Goal: Information Seeking & Learning: Learn about a topic

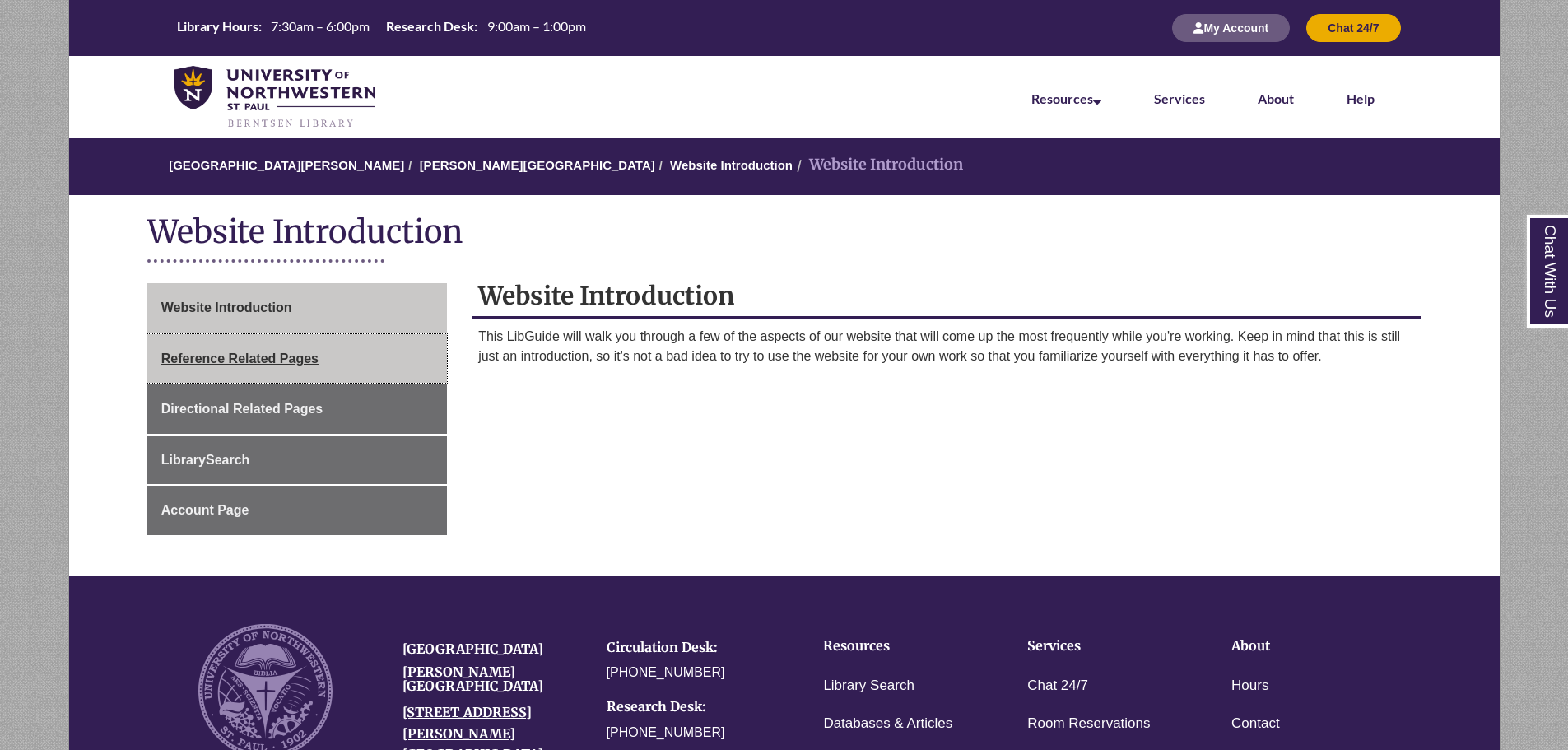
click at [279, 357] on span "Reference Related Pages" at bounding box center [240, 358] width 157 height 14
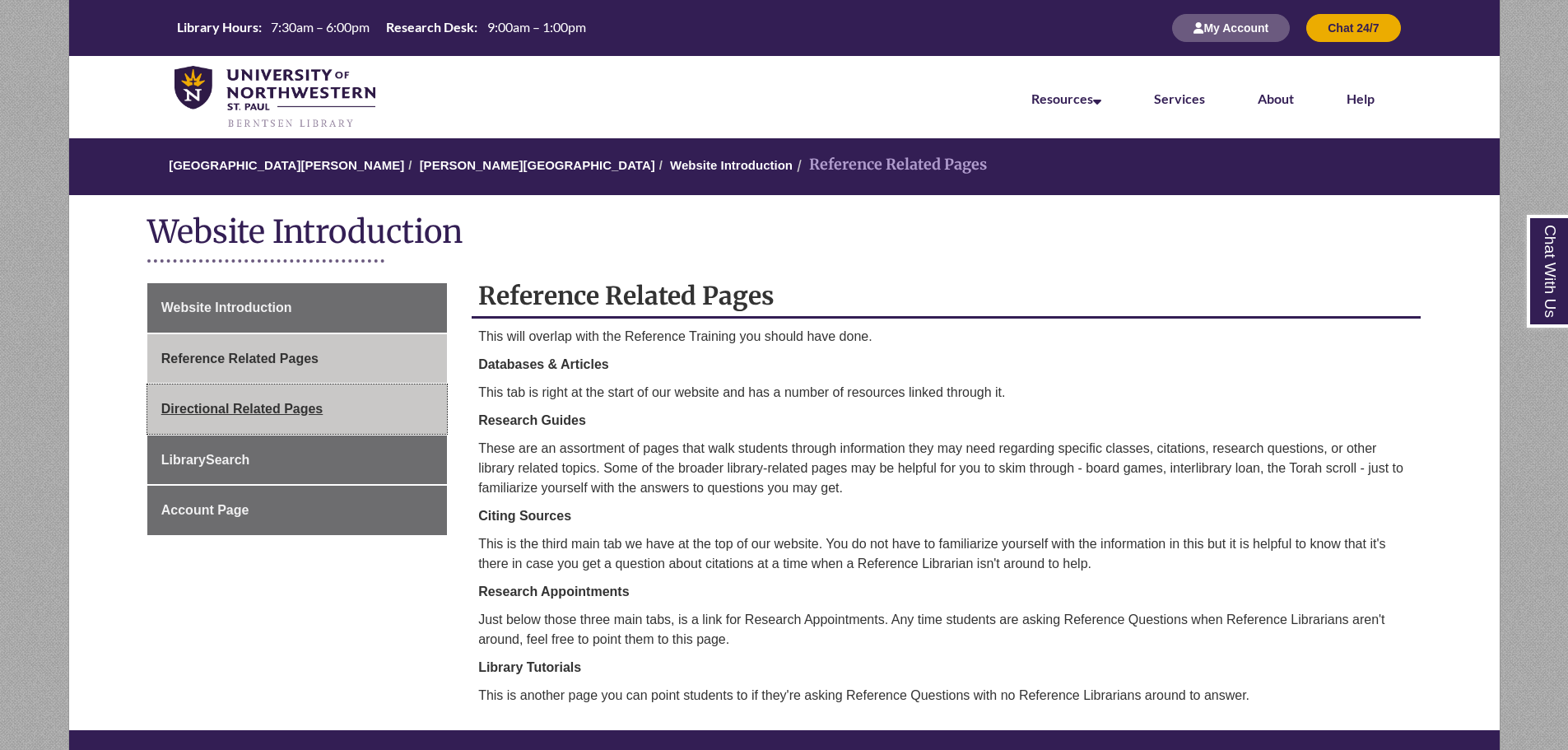
click at [425, 401] on link "Directional Related Pages" at bounding box center [297, 409] width 300 height 49
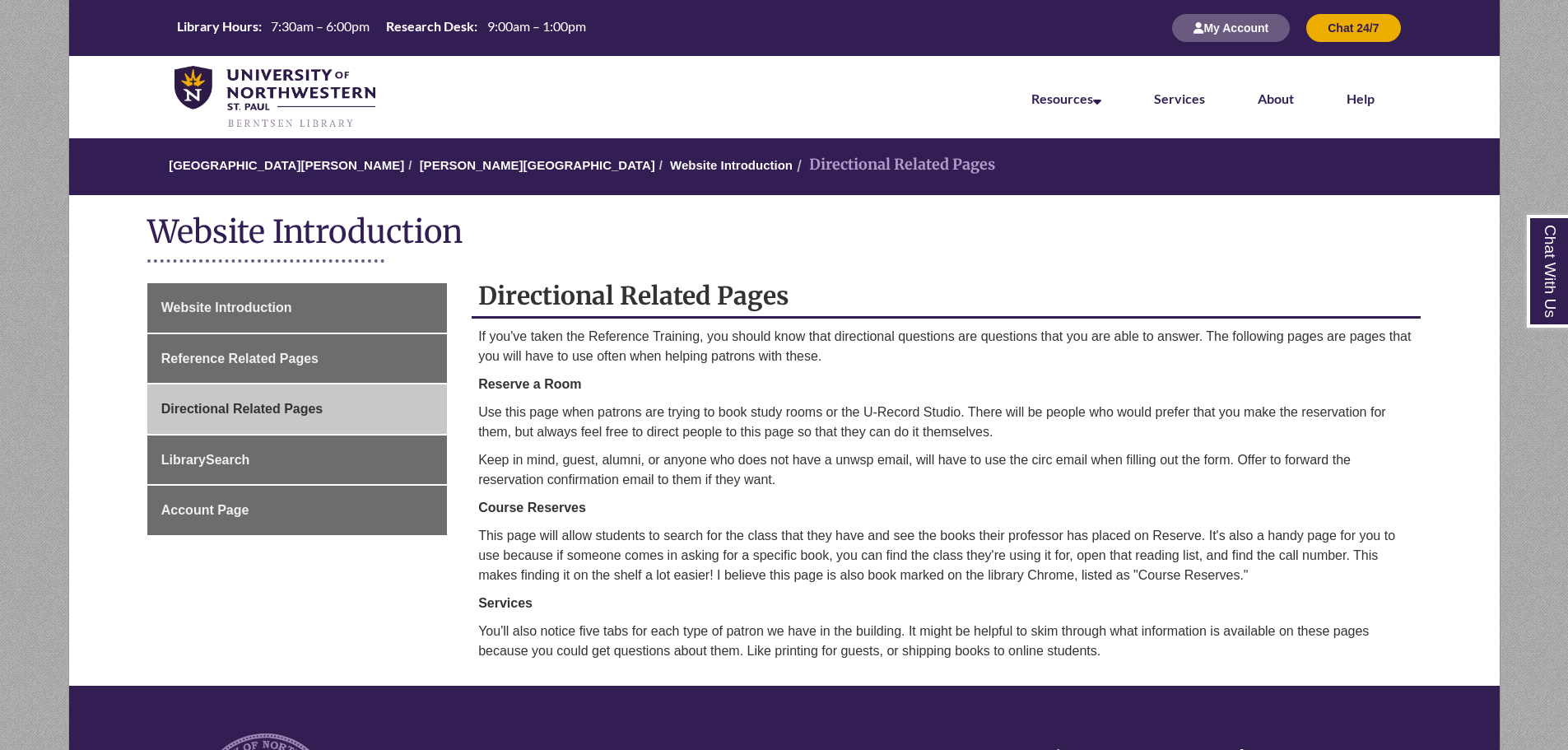
click at [99, 265] on div "Website Introduction" at bounding box center [784, 235] width 1432 height 80
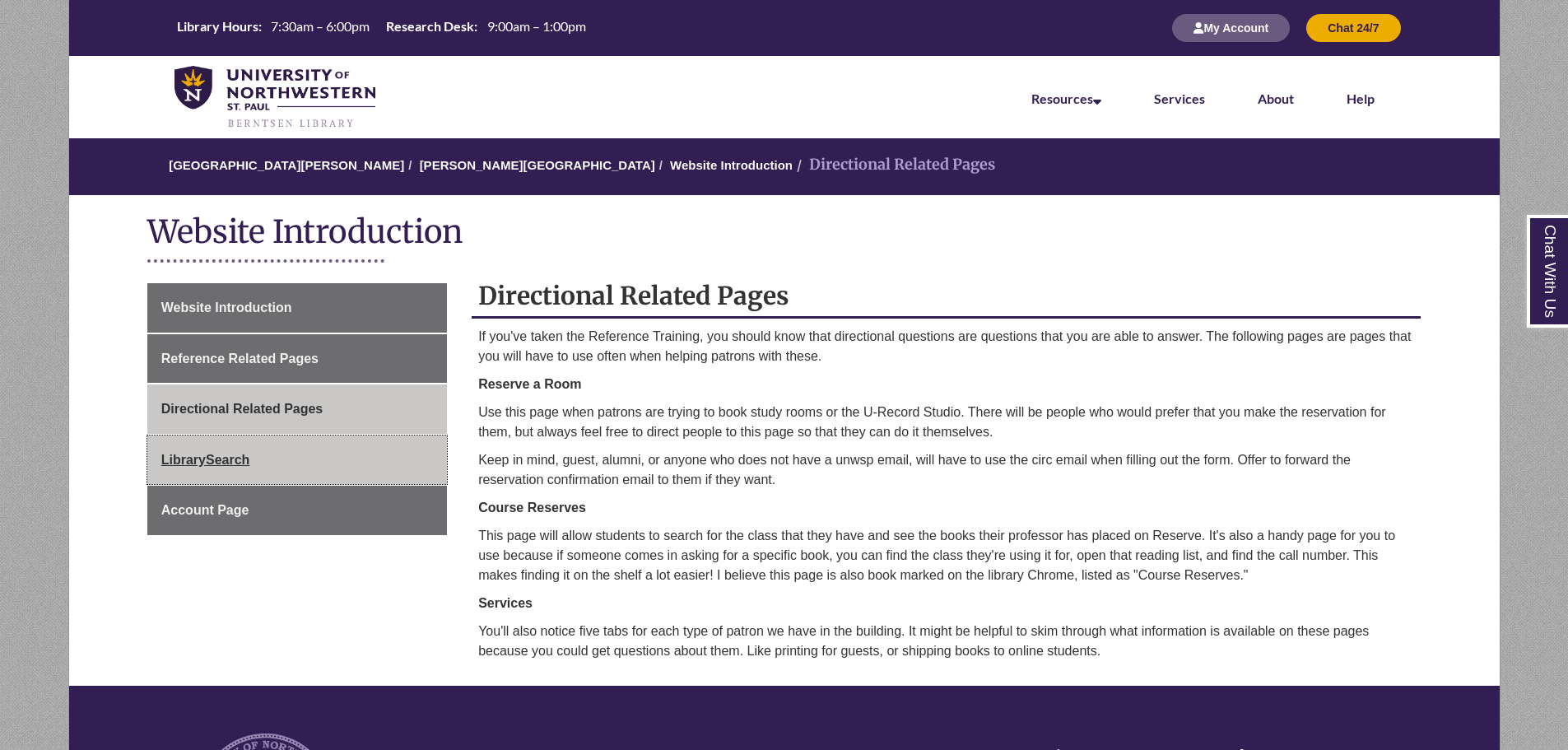
click at [183, 454] on span "LibrarySearch" at bounding box center [205, 460] width 89 height 14
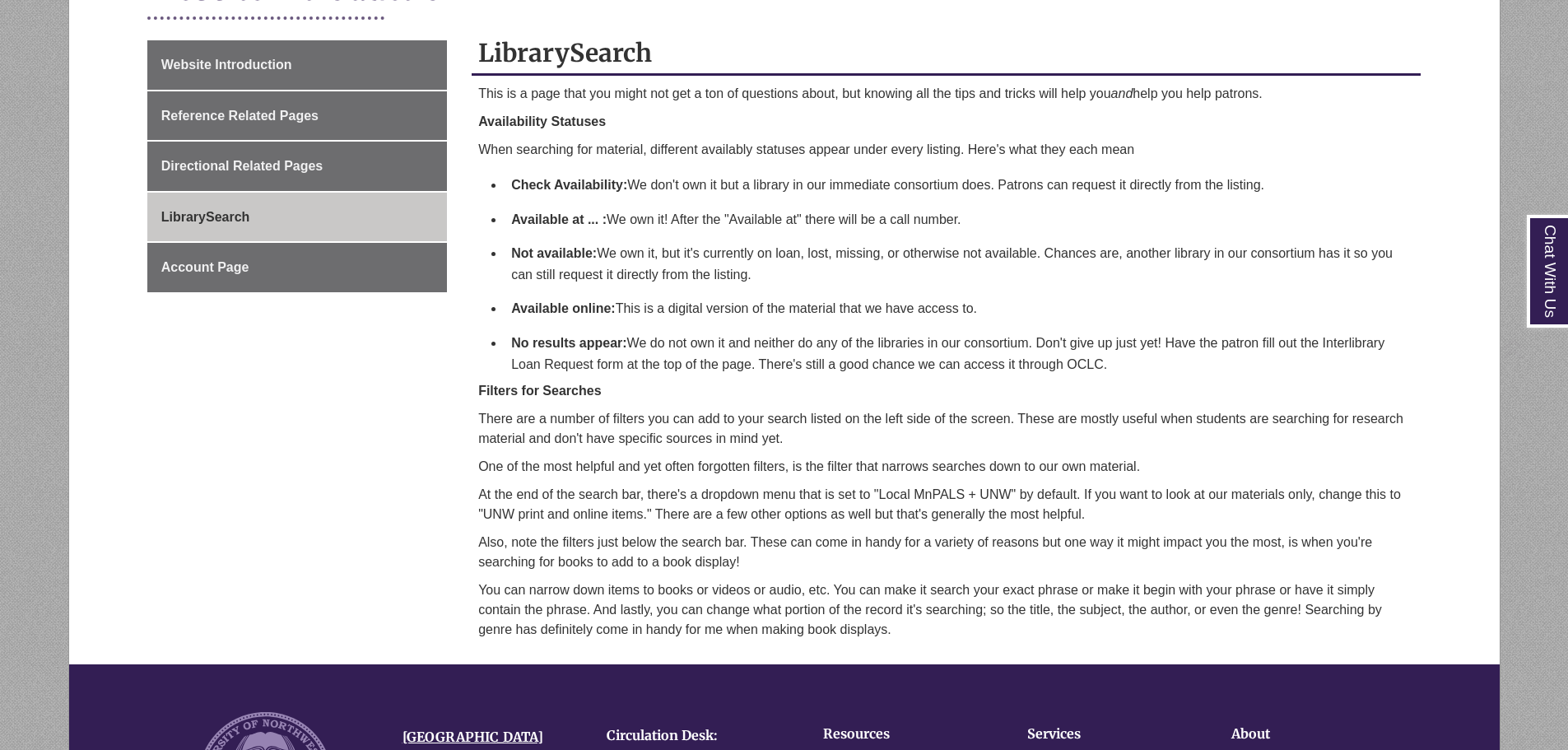
scroll to position [247, 0]
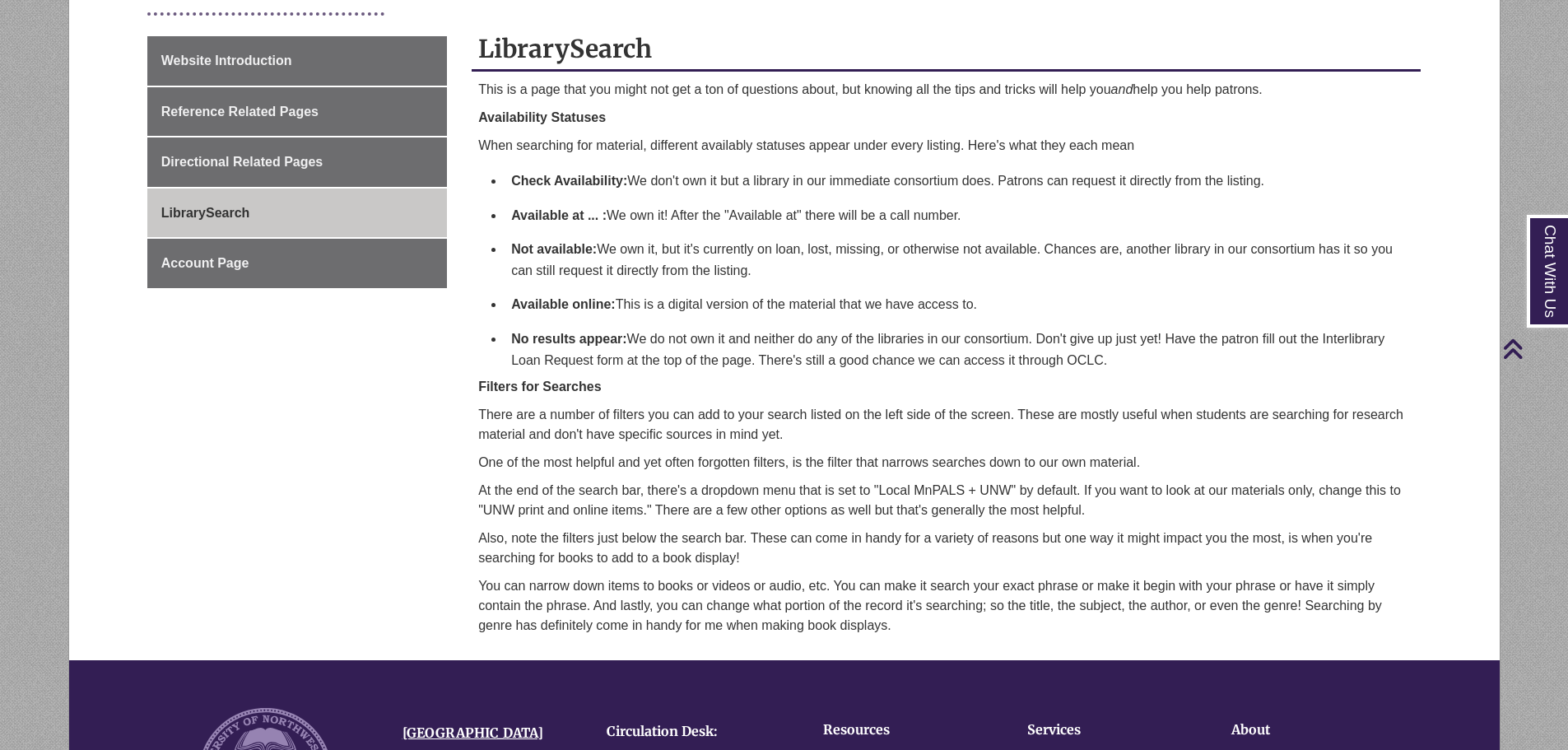
click at [392, 452] on div "Website Introduction Reference Related Pages Directional Related Pages LibraryS…" at bounding box center [784, 348] width 1298 height 624
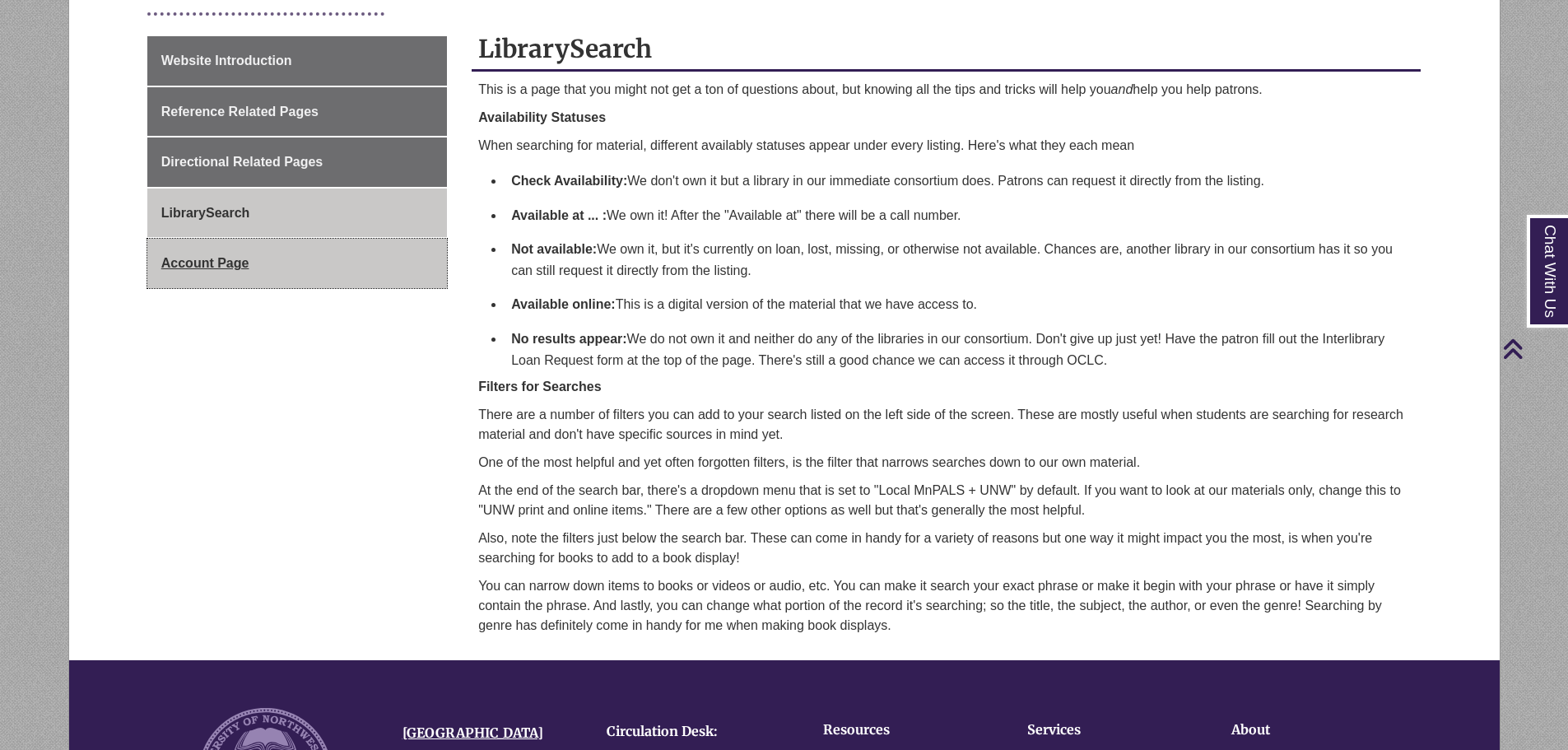
click at [215, 274] on link "Account Page" at bounding box center [297, 264] width 300 height 49
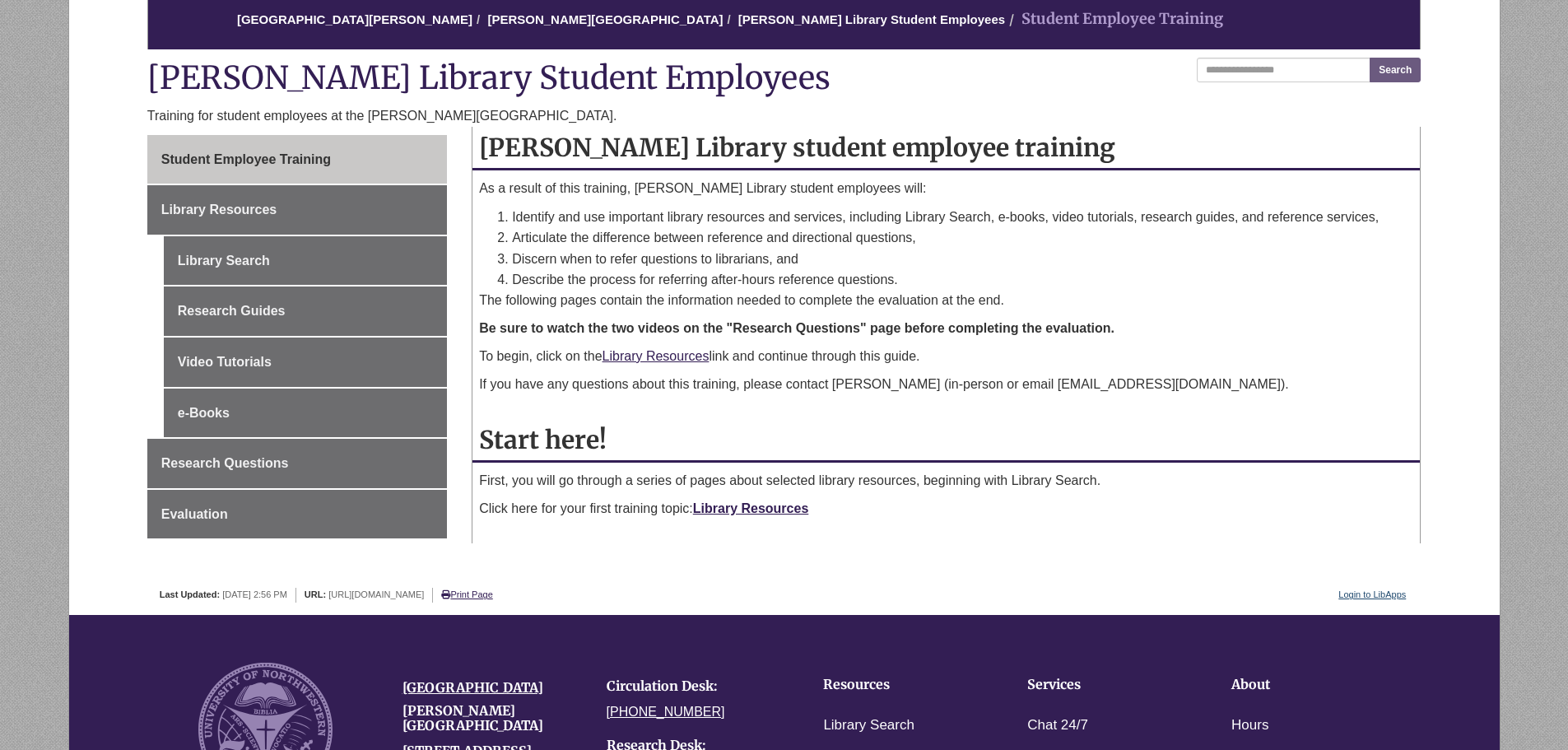
scroll to position [165, 0]
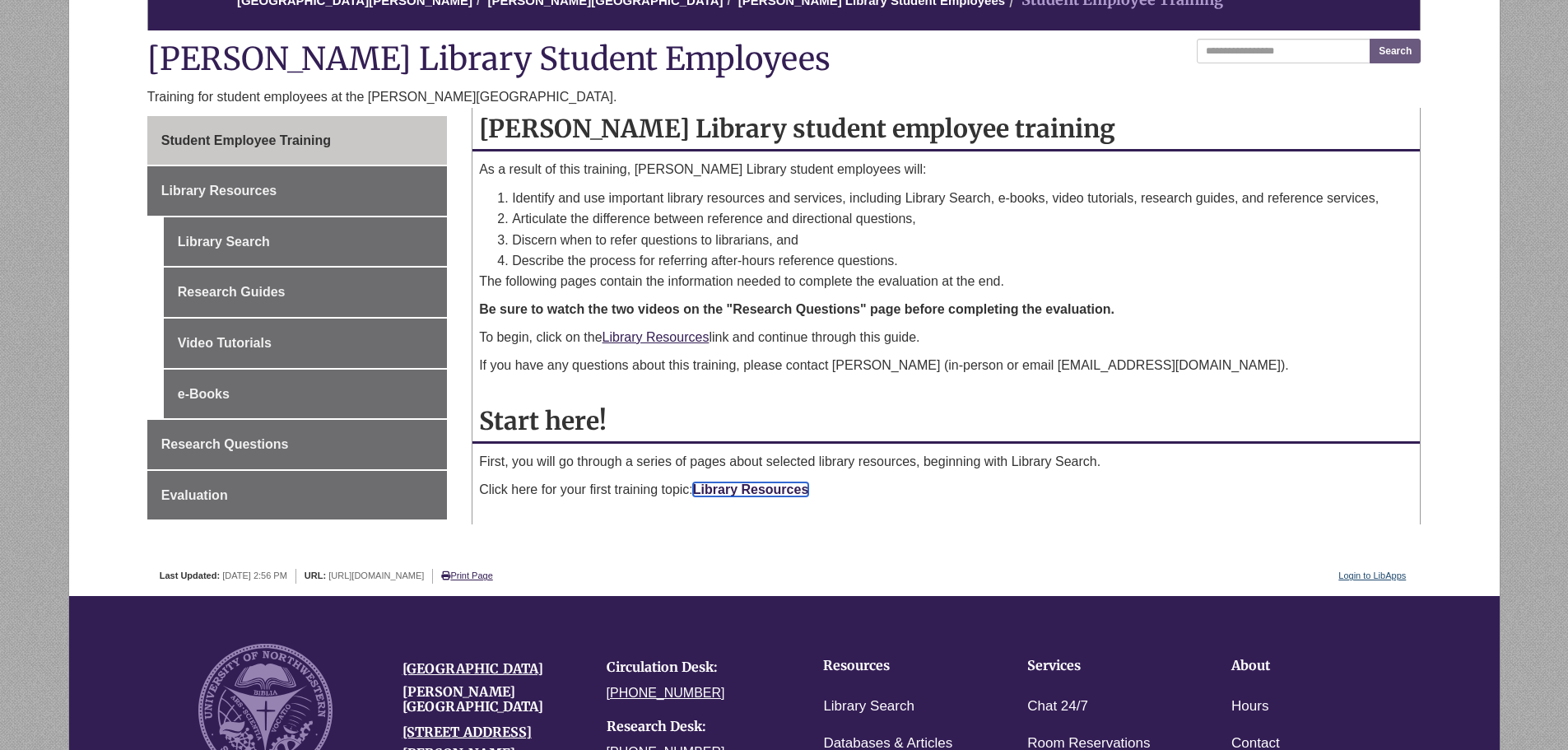
click at [798, 494] on link "Library Resources" at bounding box center [751, 490] width 116 height 14
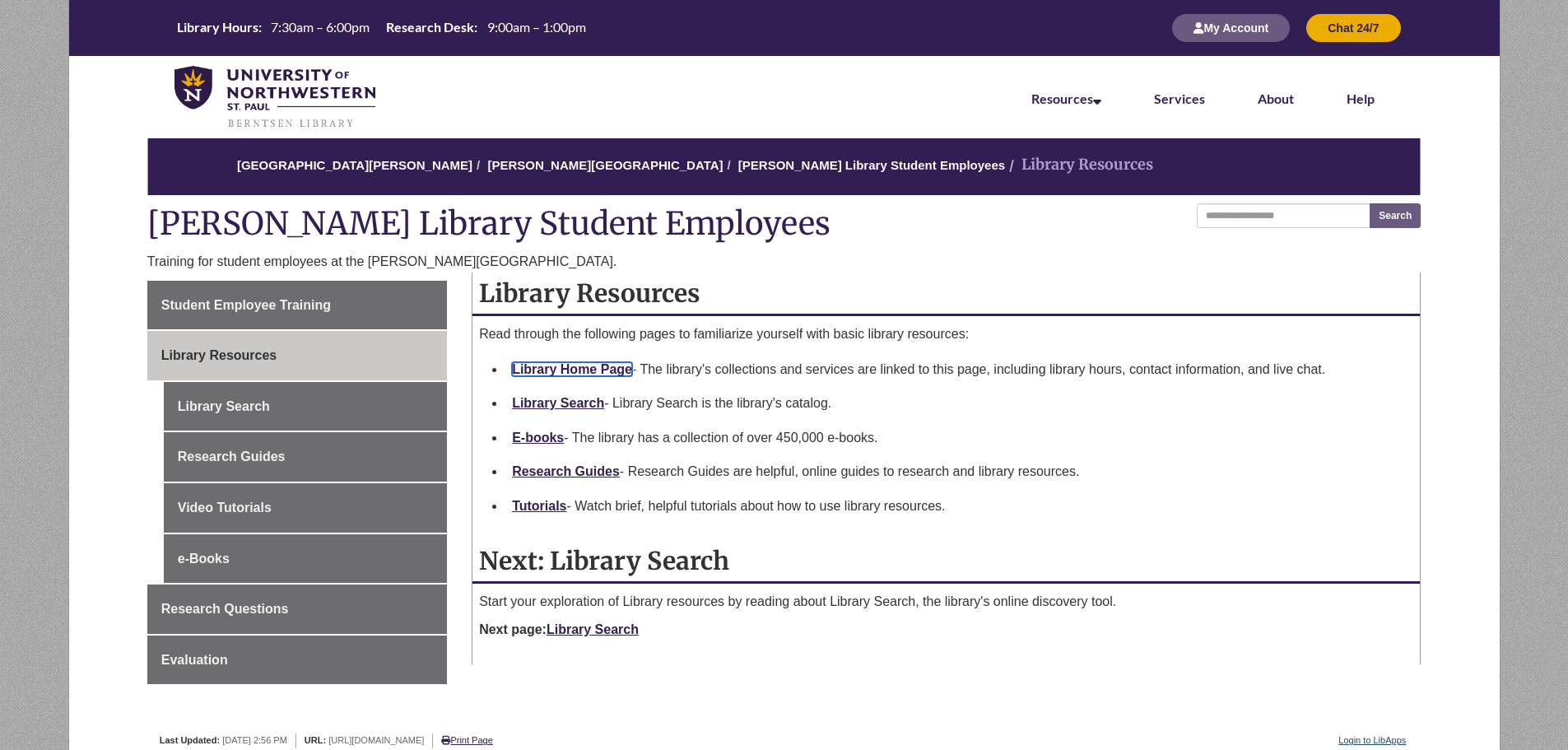
click at [616, 370] on link "Library Home Page" at bounding box center [571, 370] width 120 height 14
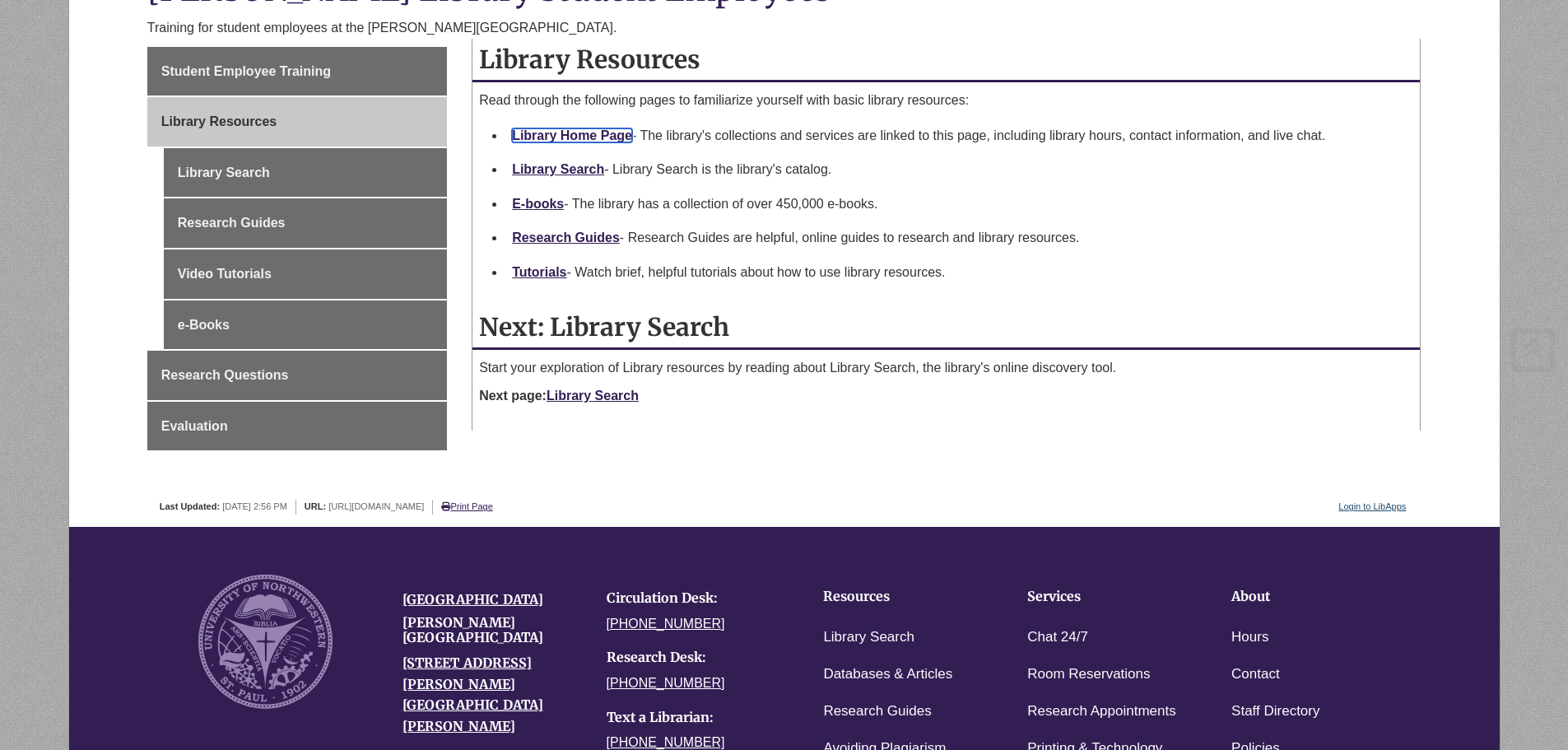
scroll to position [247, 0]
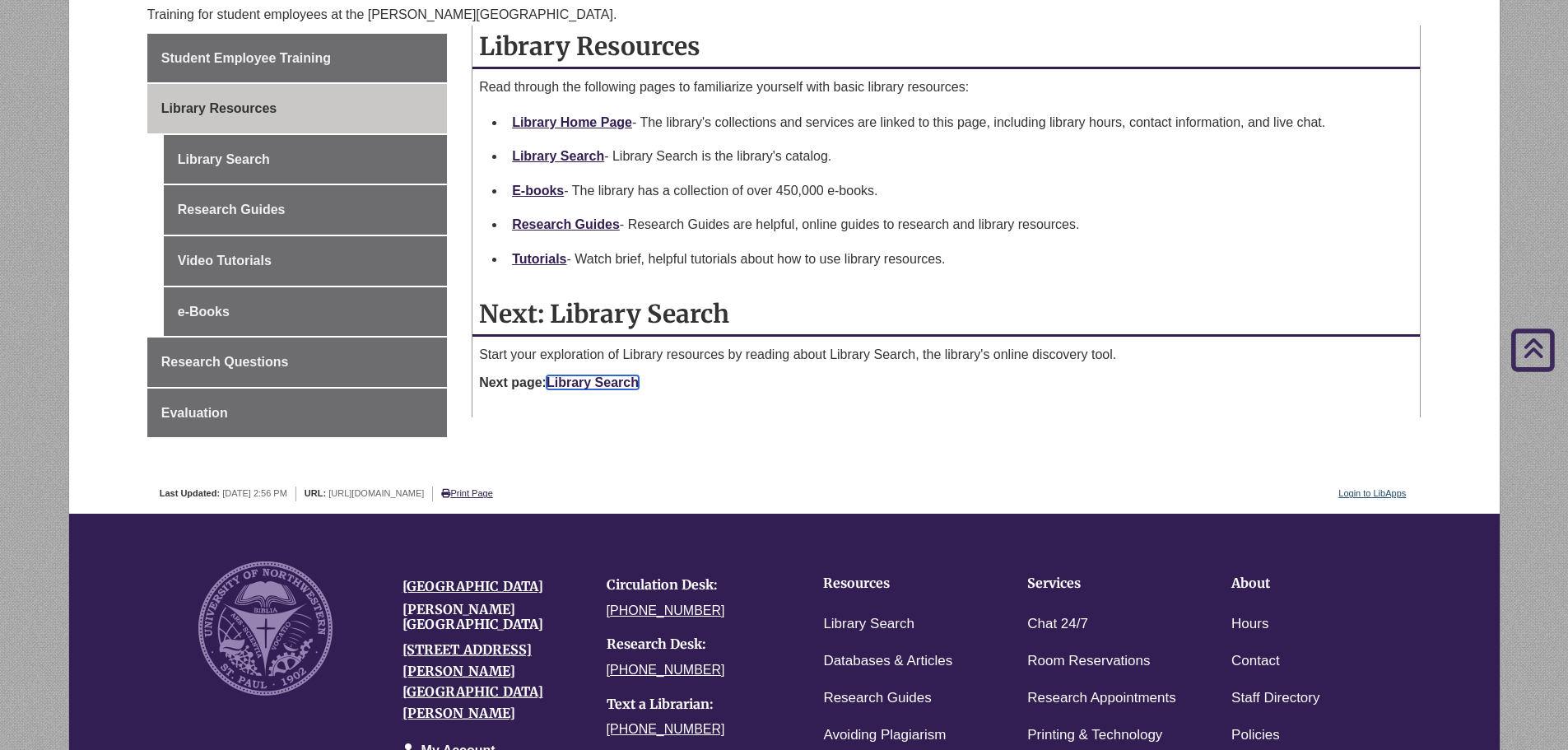
click at [608, 384] on link "Library Search" at bounding box center [593, 383] width 93 height 14
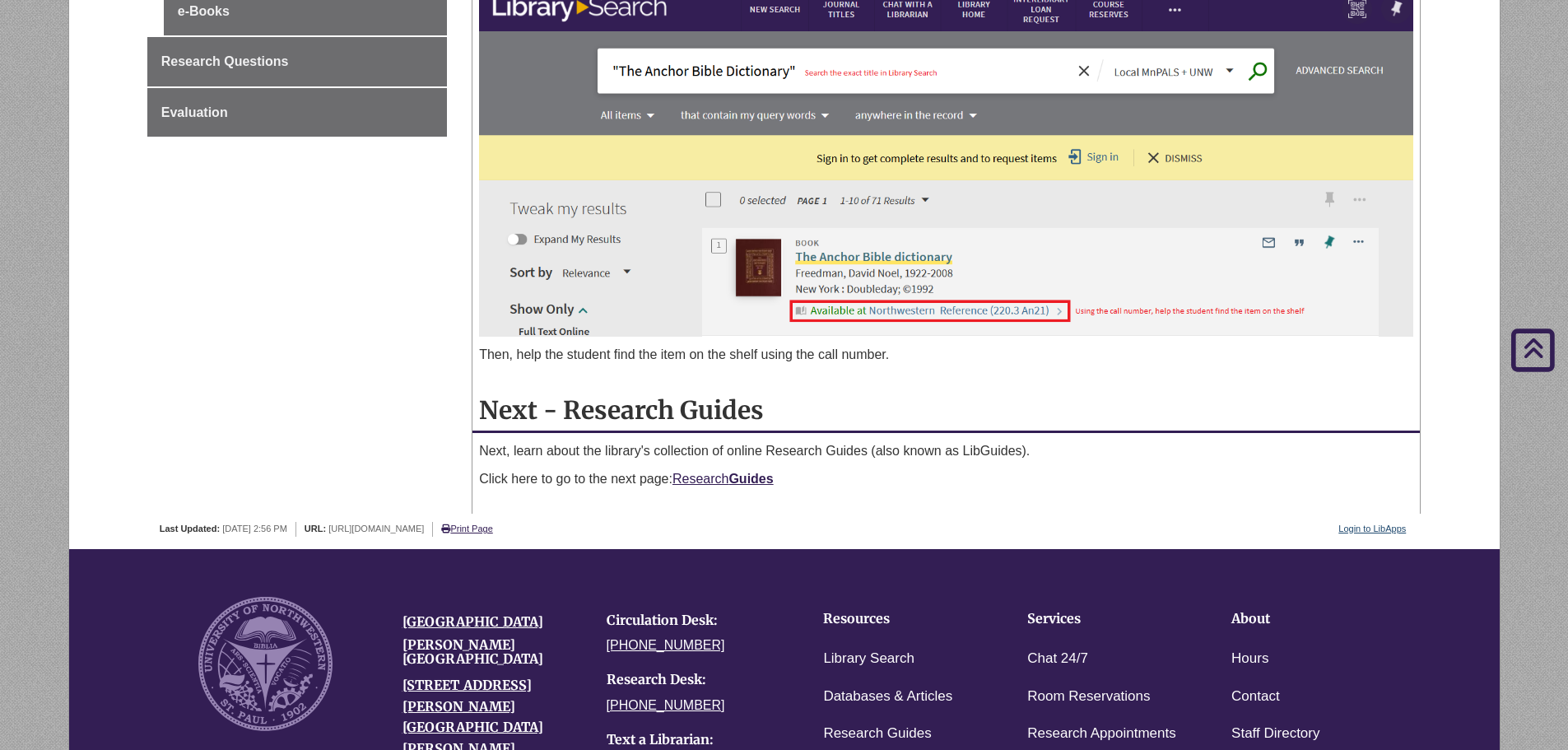
scroll to position [576, 0]
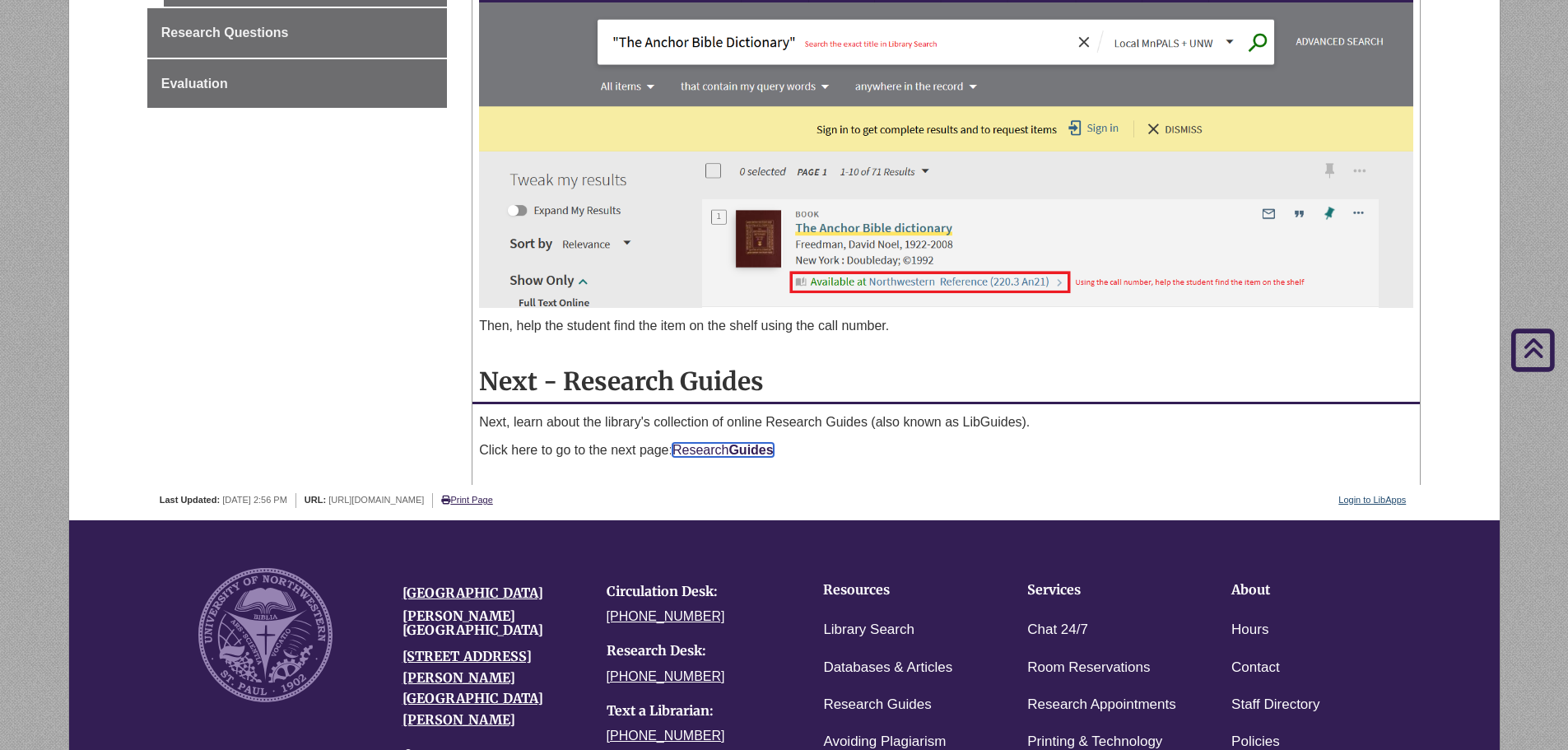
click at [756, 445] on strong "Guides" at bounding box center [750, 450] width 44 height 14
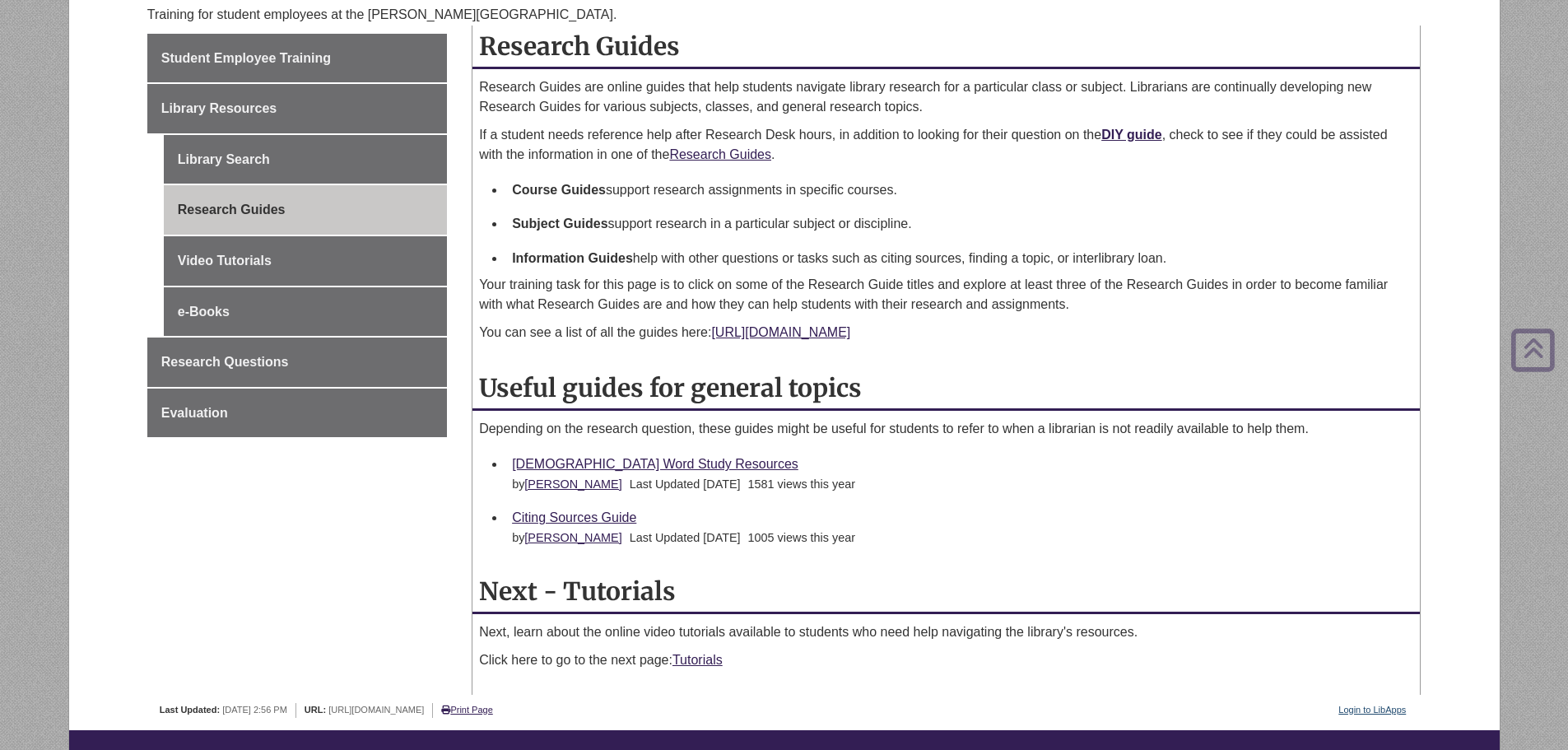
scroll to position [329, 0]
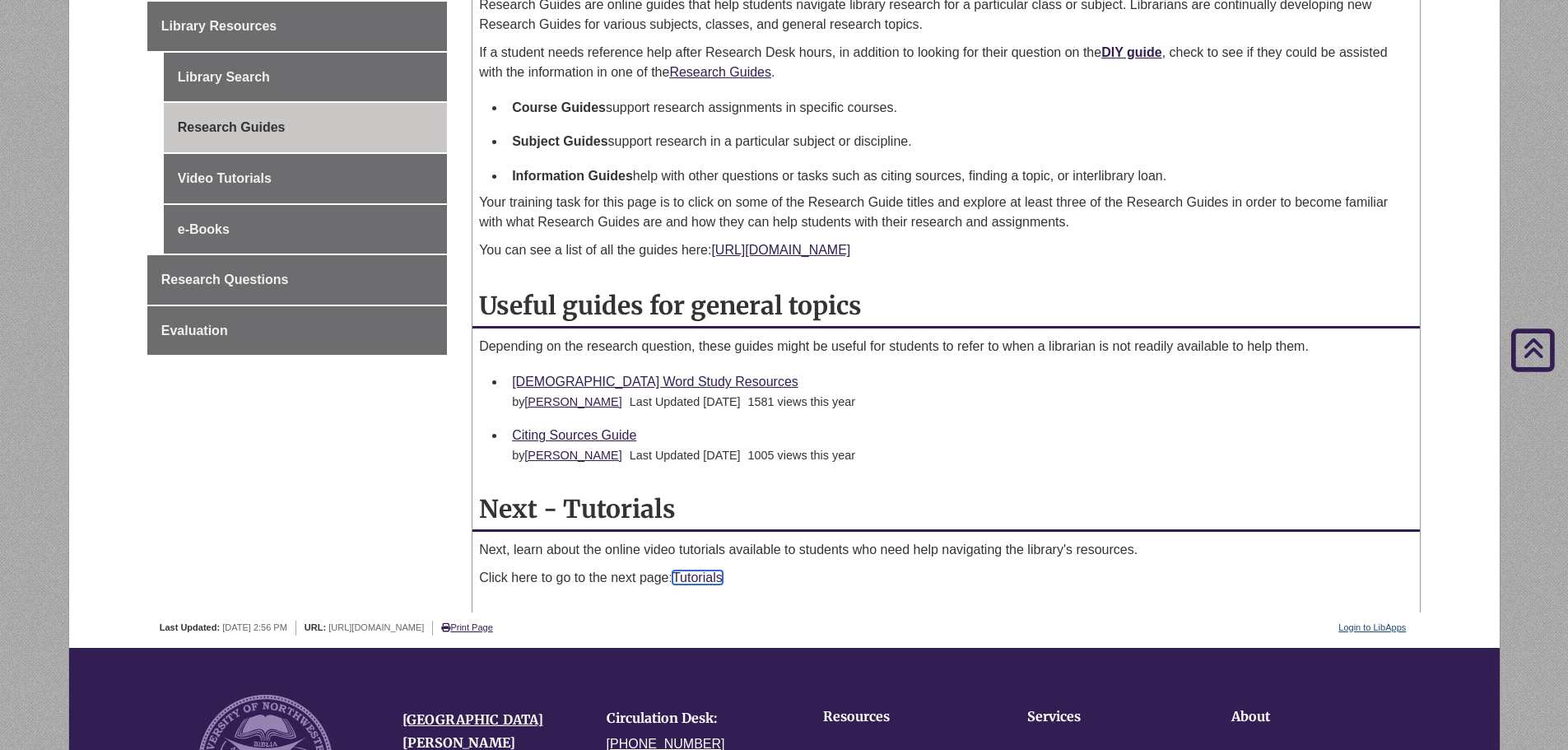
click at [707, 575] on link "Tutorials" at bounding box center [697, 578] width 50 height 14
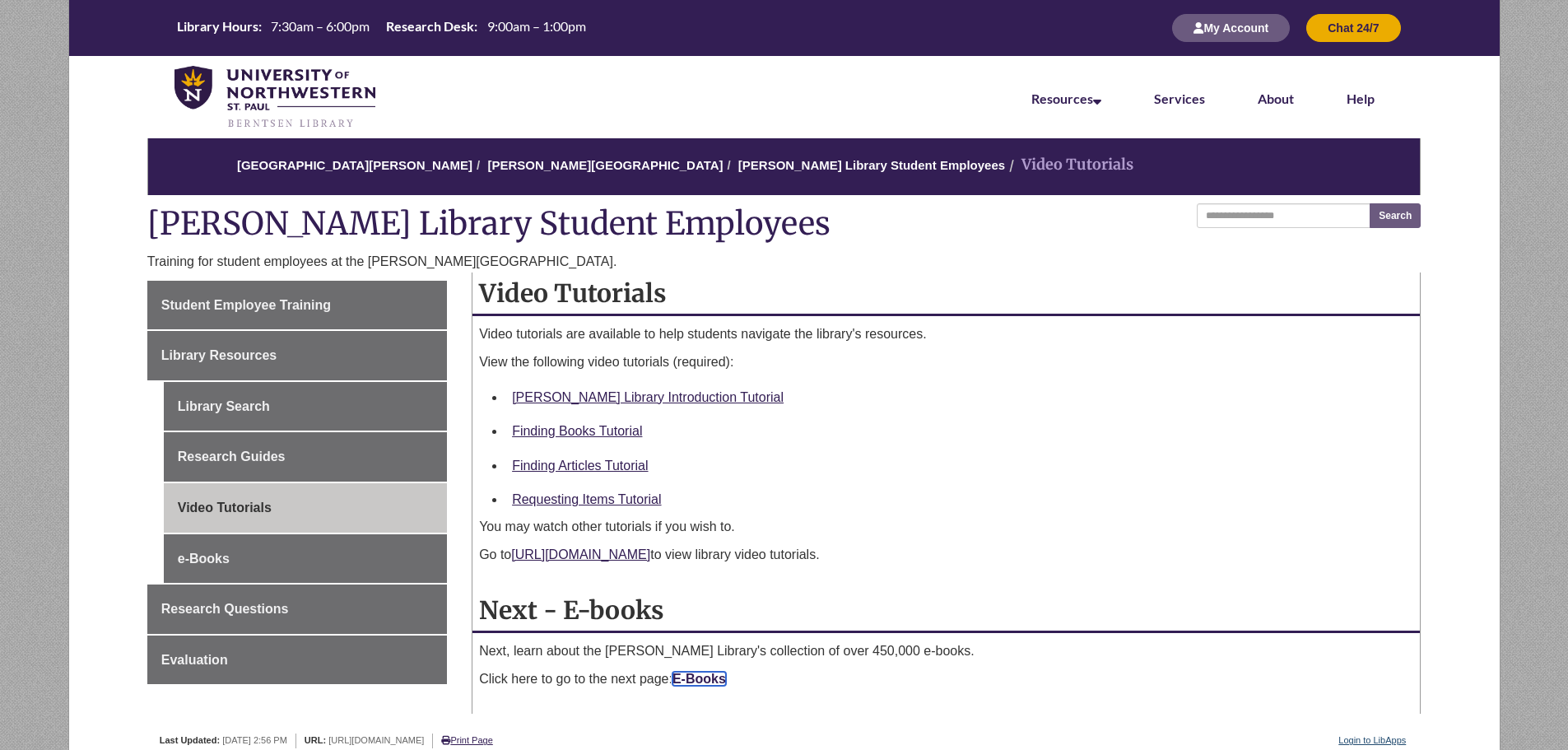
click at [702, 677] on strong "E-Books" at bounding box center [698, 679] width 54 height 14
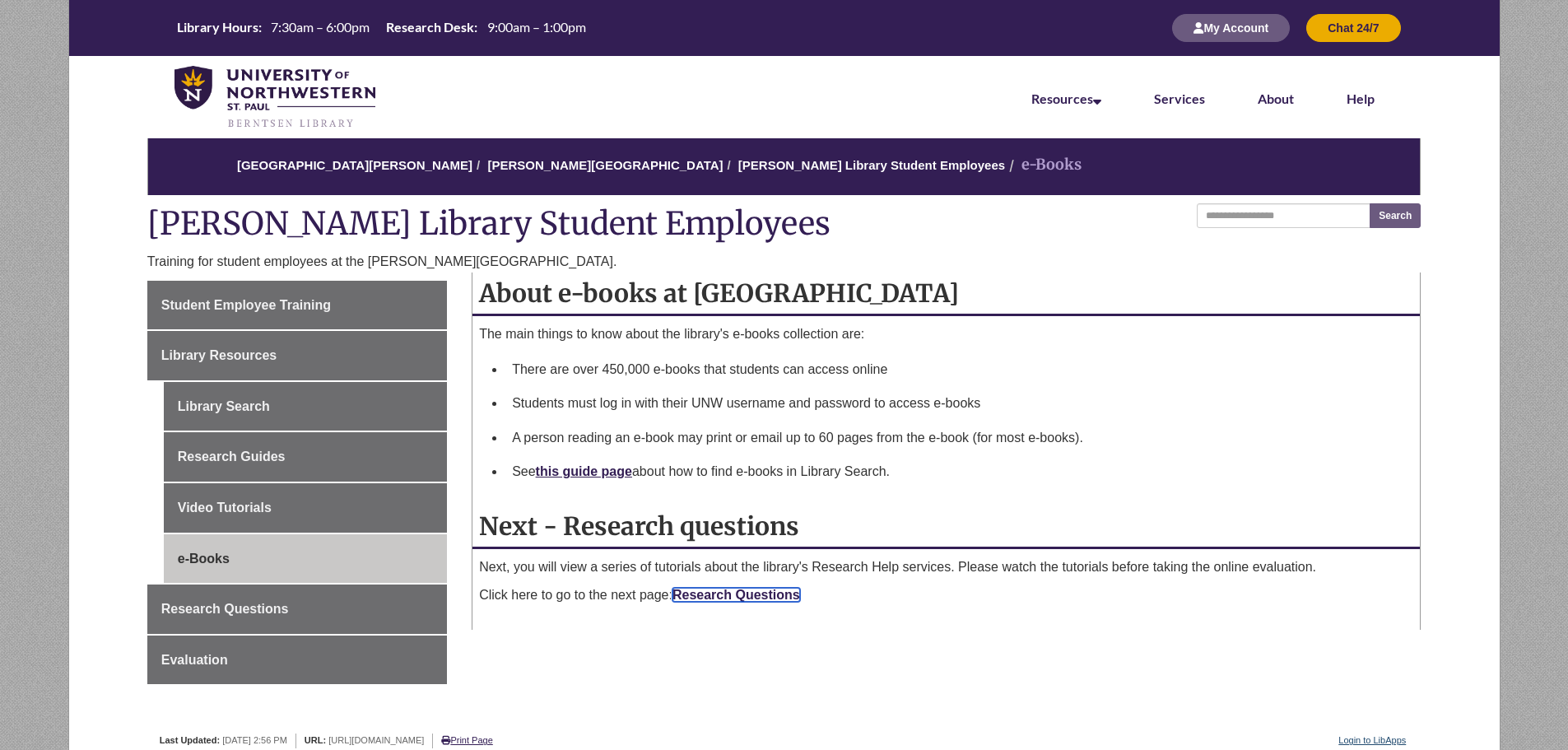
click at [707, 590] on link "Research Questions" at bounding box center [735, 595] width 128 height 14
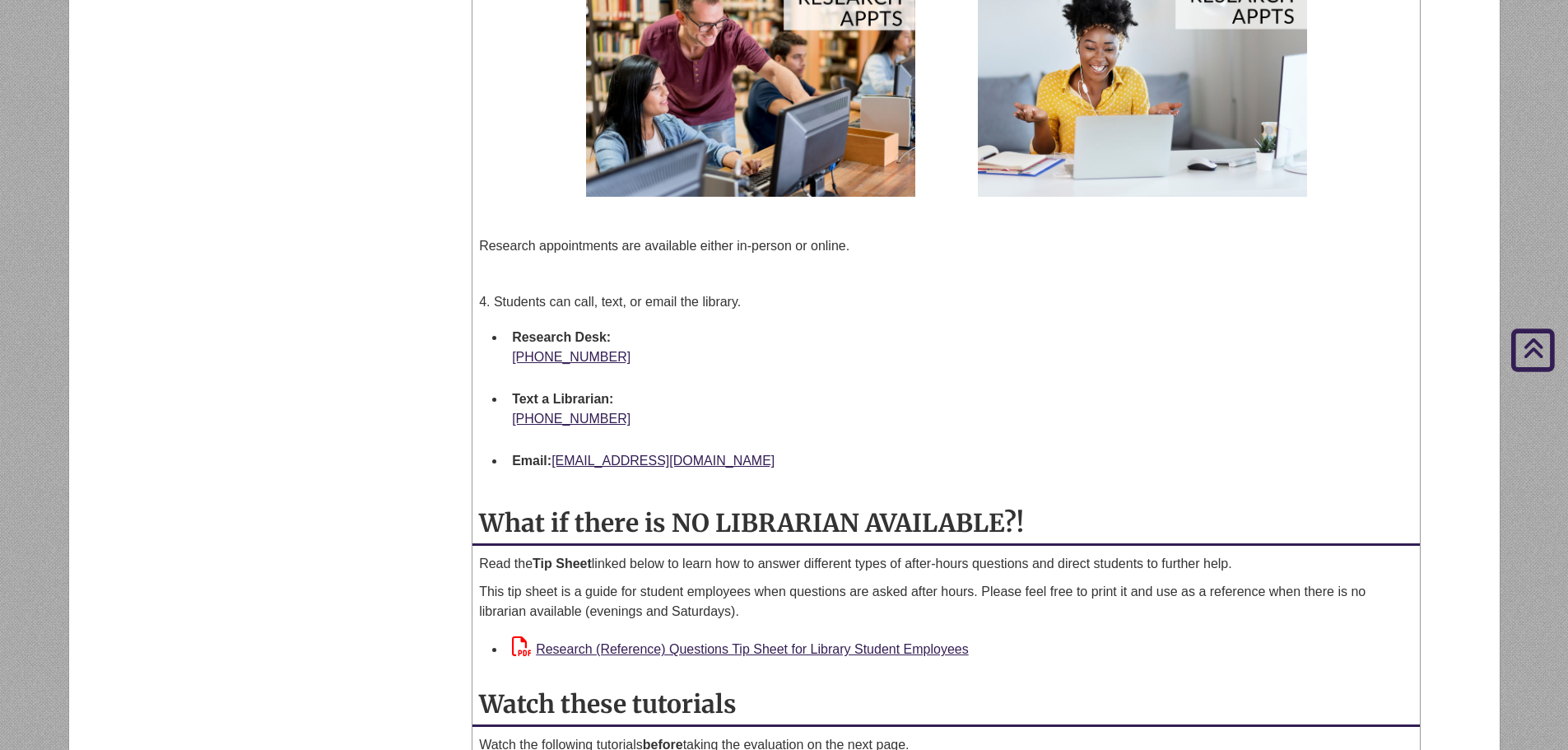
scroll to position [1399, 0]
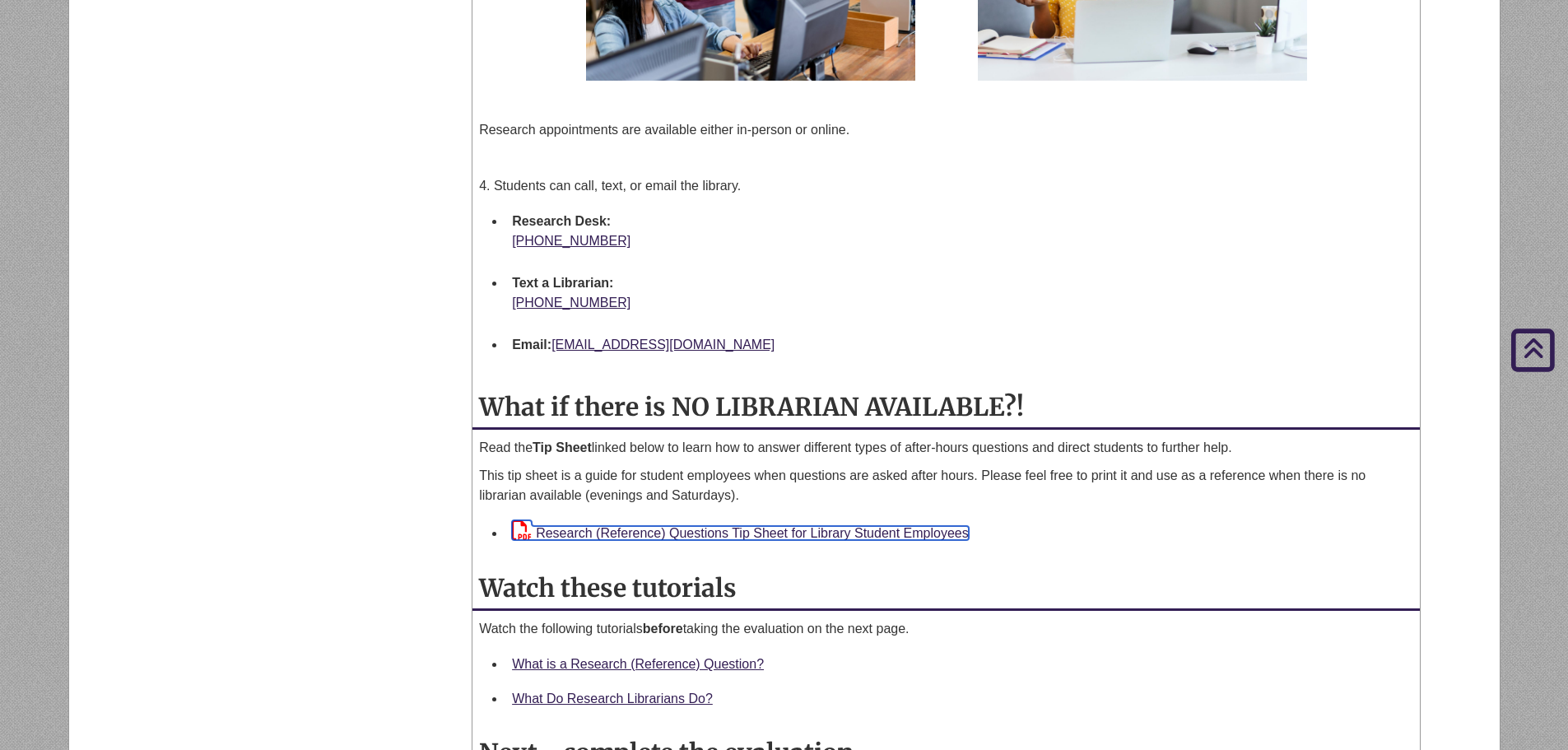
click at [803, 536] on link "Research (Reference) Questions Tip Sheet for Library Student Employees" at bounding box center [740, 533] width 457 height 14
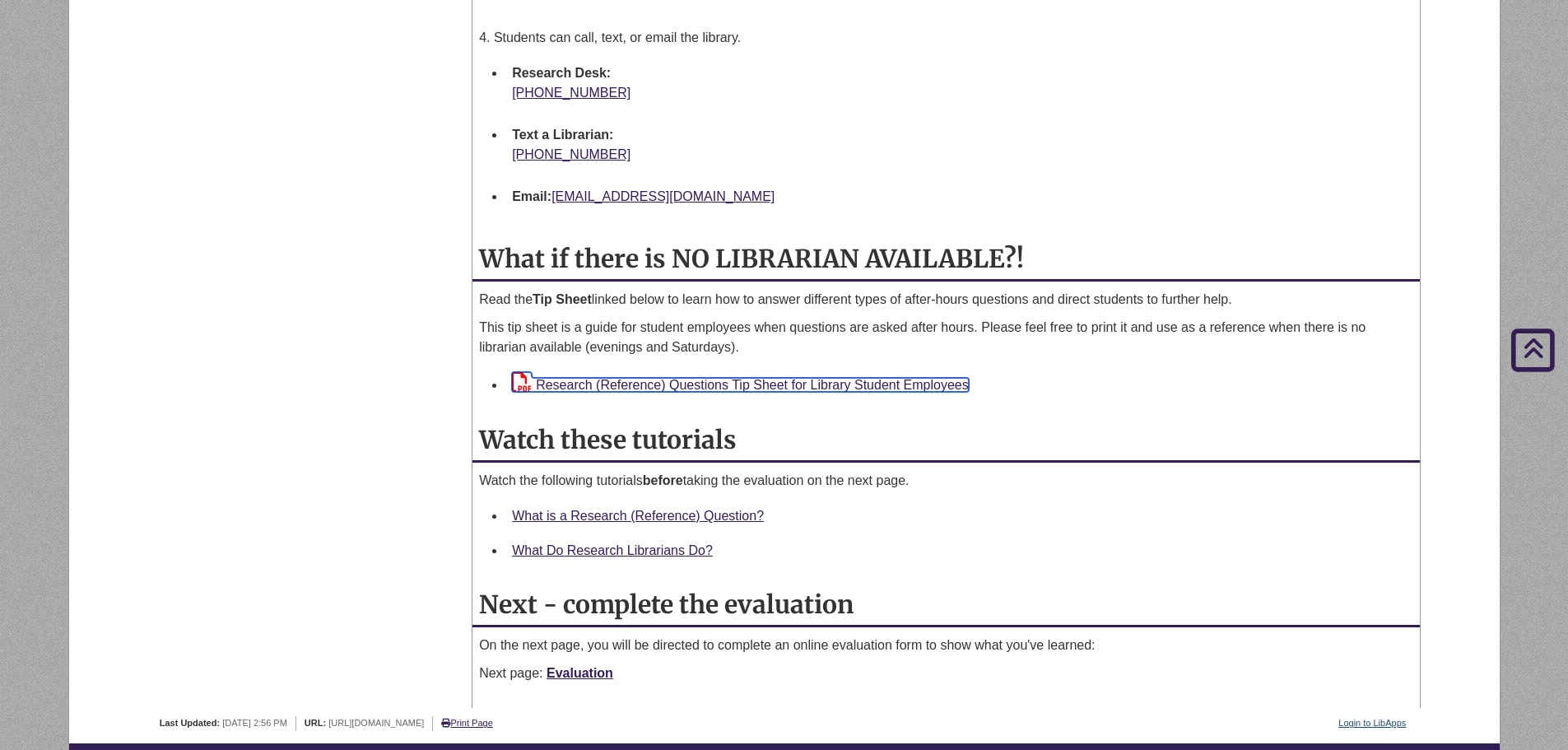
scroll to position [1564, 0]
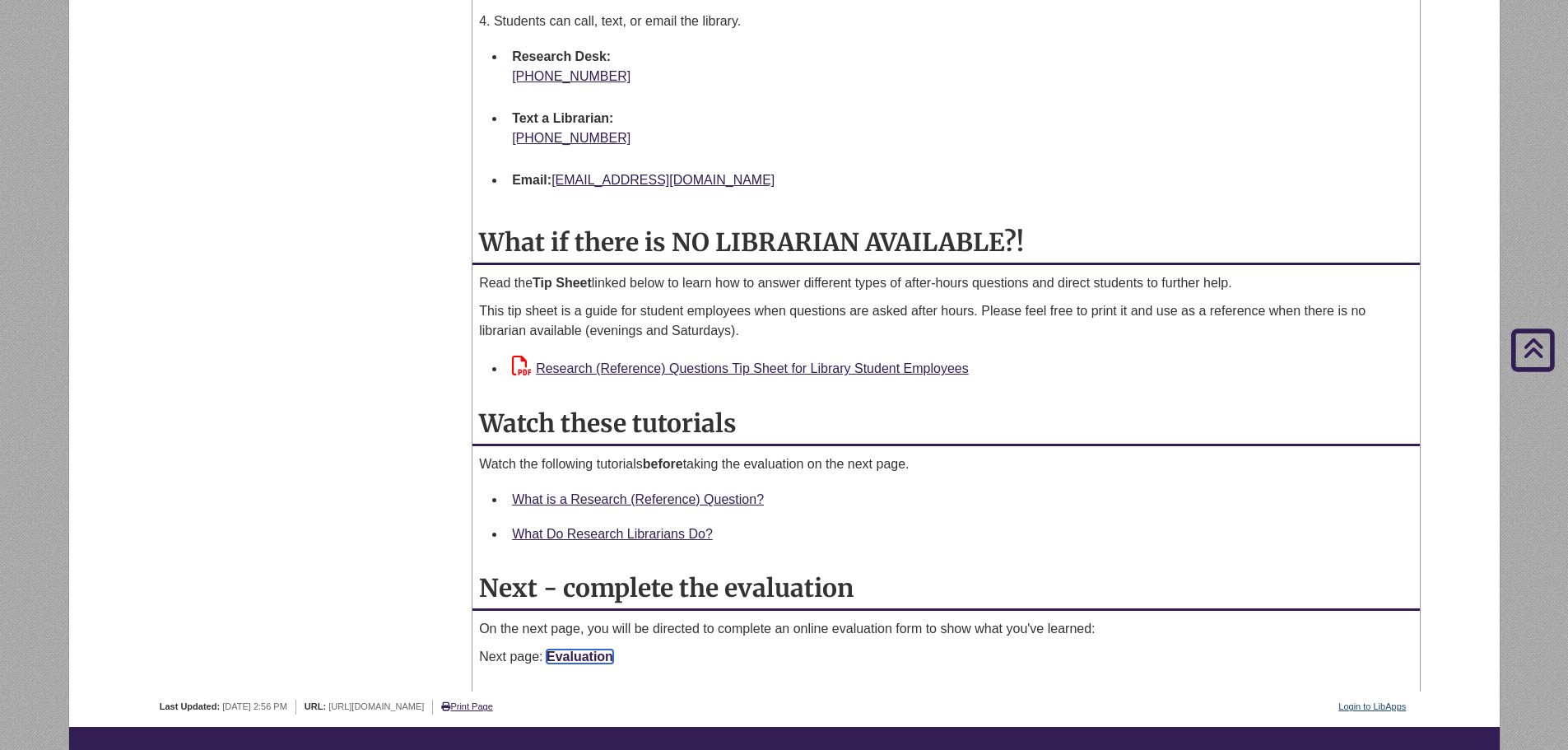
click at [609, 656] on link "Evaluation" at bounding box center [580, 656] width 67 height 14
